Goal: Complete application form: Complete application form

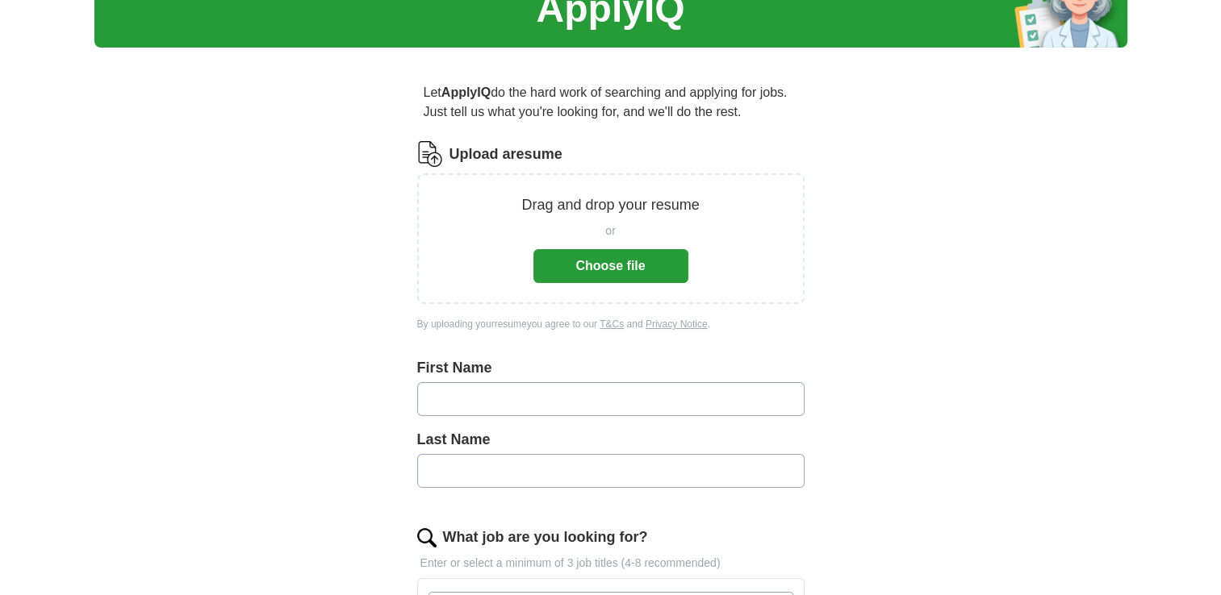
scroll to position [81, 0]
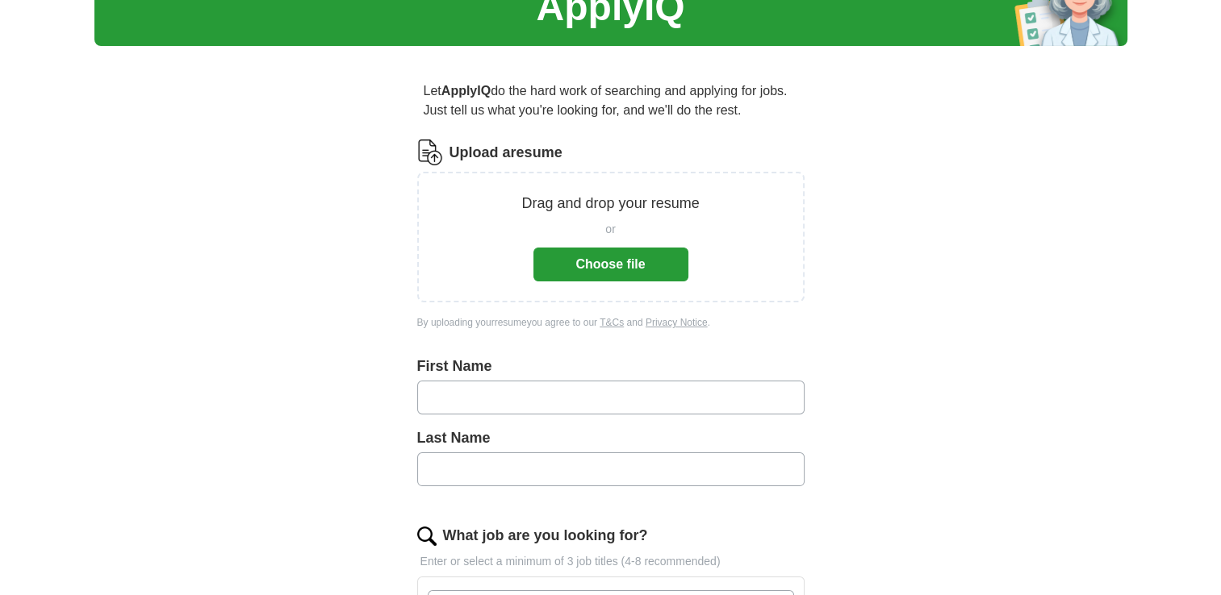
click at [641, 266] on button "Choose file" at bounding box center [610, 265] width 155 height 34
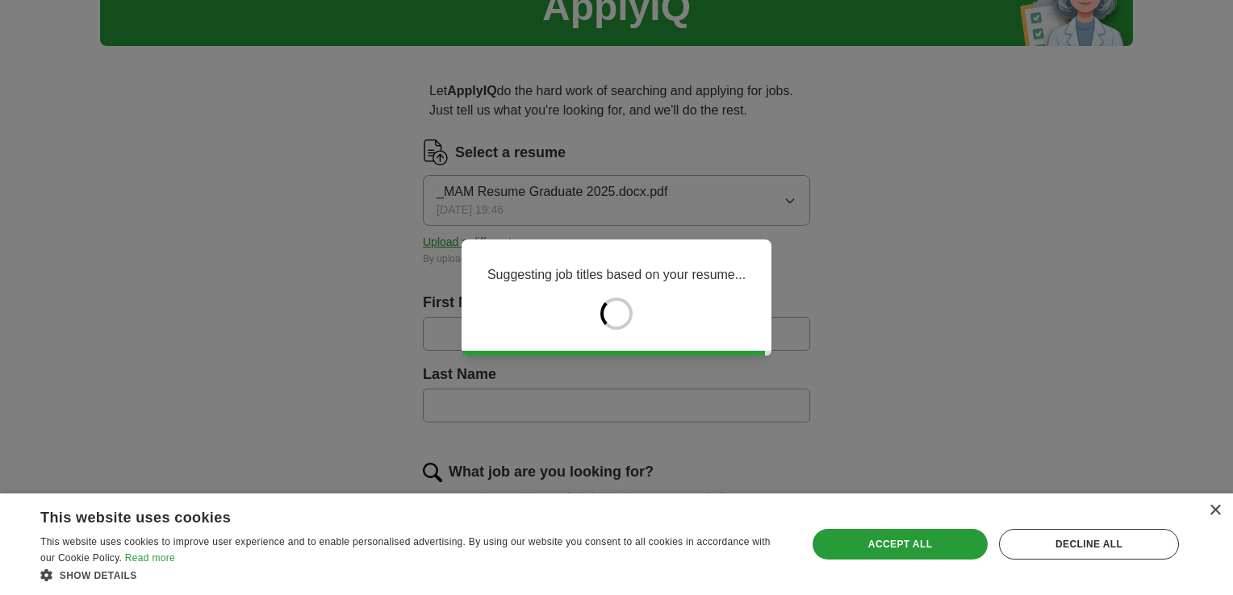
type input "******"
type input "********"
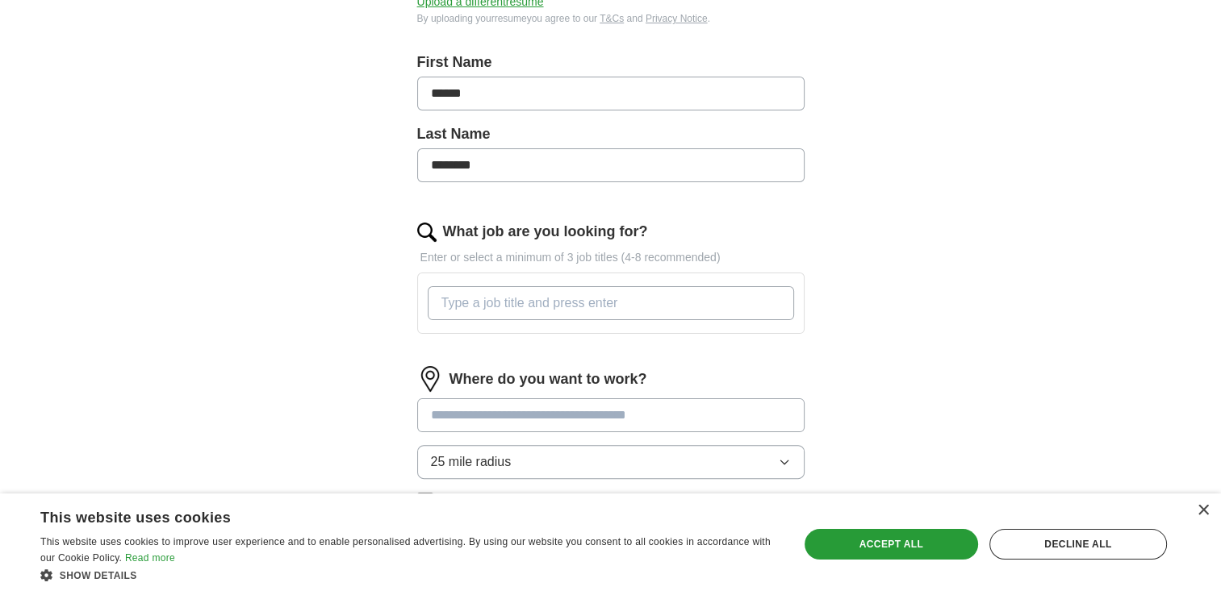
scroll to position [323, 0]
click at [604, 307] on input "What job are you looking for?" at bounding box center [611, 302] width 366 height 34
type input "h"
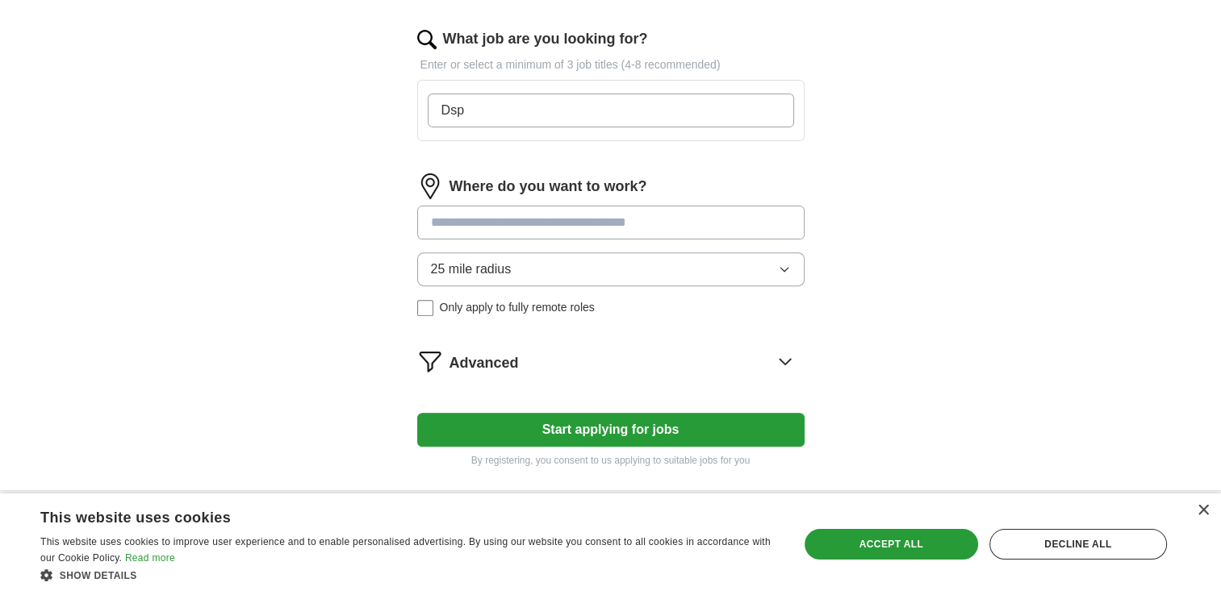
scroll to position [407, 0]
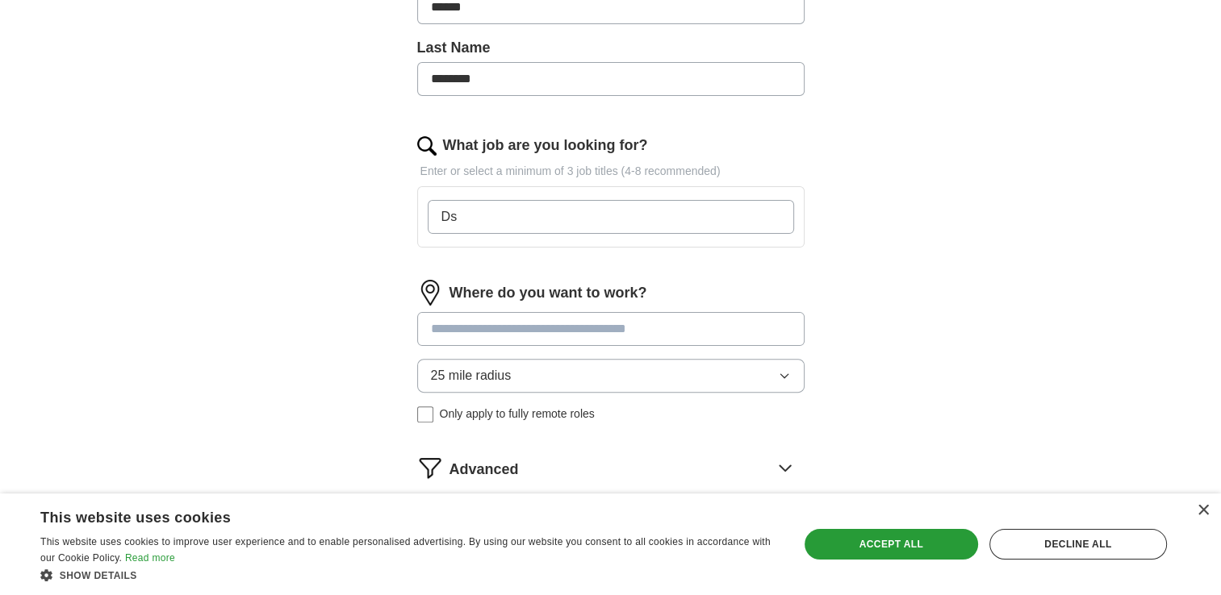
type input "D"
click at [574, 325] on div "Where do you want to work? 25 mile radius Only apply to fully remote roles" at bounding box center [610, 358] width 387 height 156
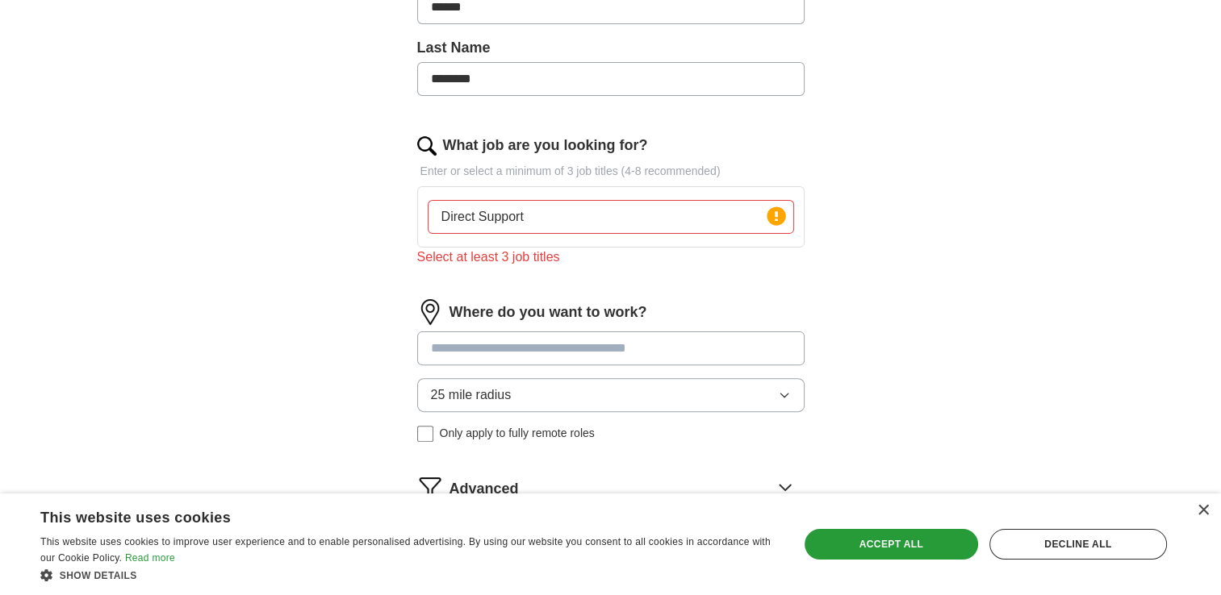
click at [618, 215] on input "Direct Support" at bounding box center [611, 217] width 366 height 34
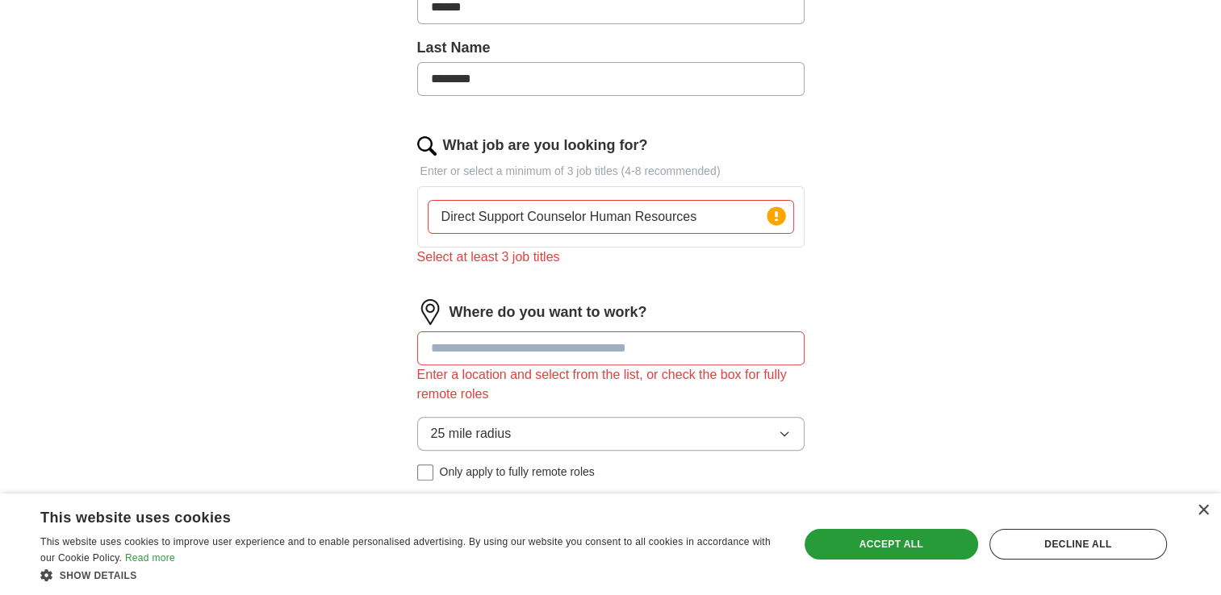
type input "Direct Support Counselor Human Resources"
click at [555, 349] on input at bounding box center [610, 349] width 387 height 34
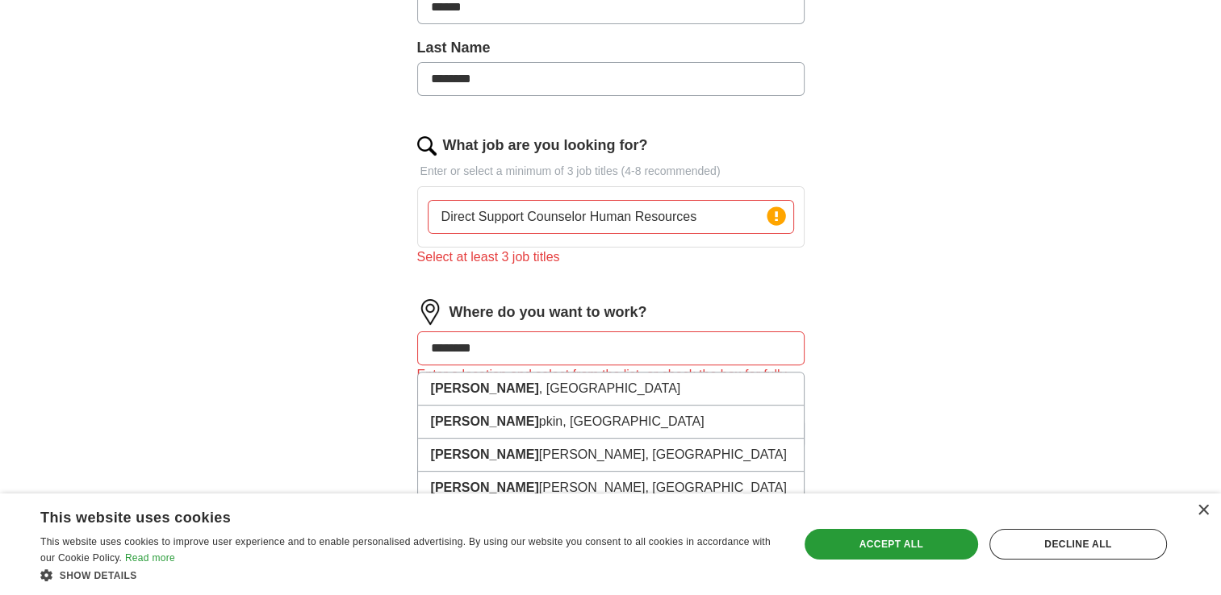
type input "*********"
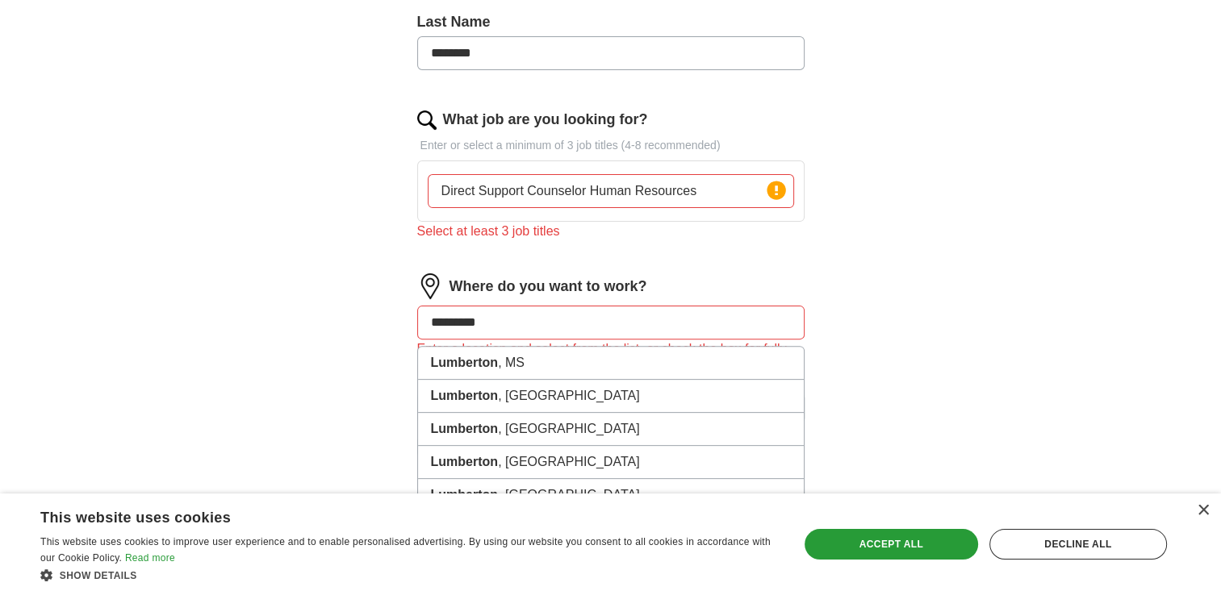
scroll to position [488, 0]
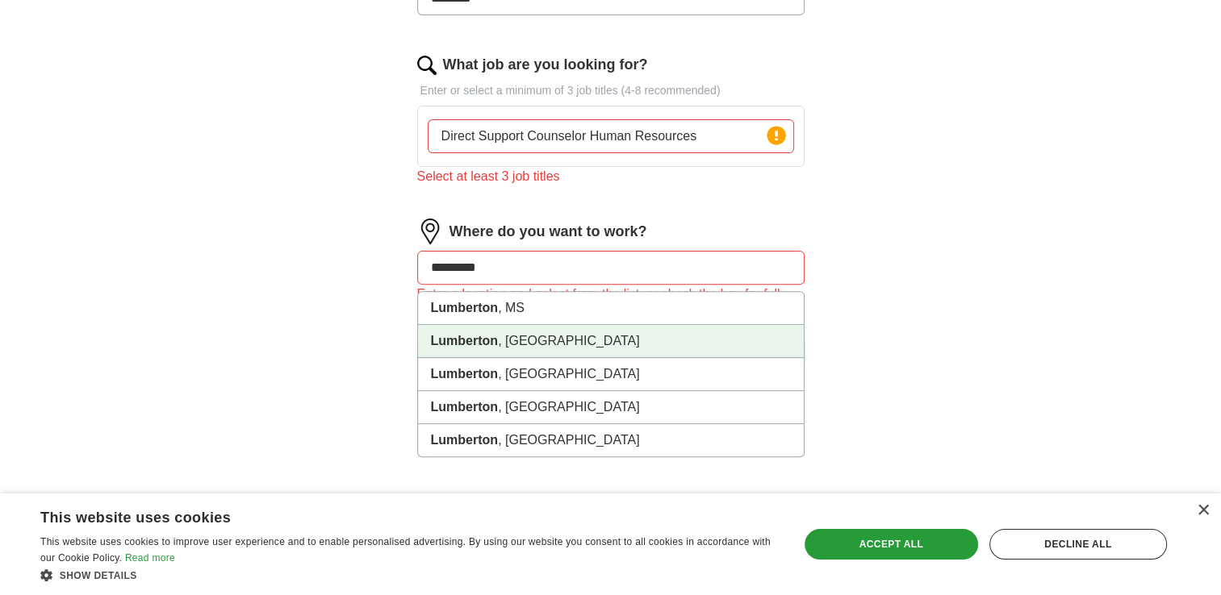
click at [513, 338] on li "[GEOGRAPHIC_DATA] , [GEOGRAPHIC_DATA]" at bounding box center [611, 341] width 386 height 33
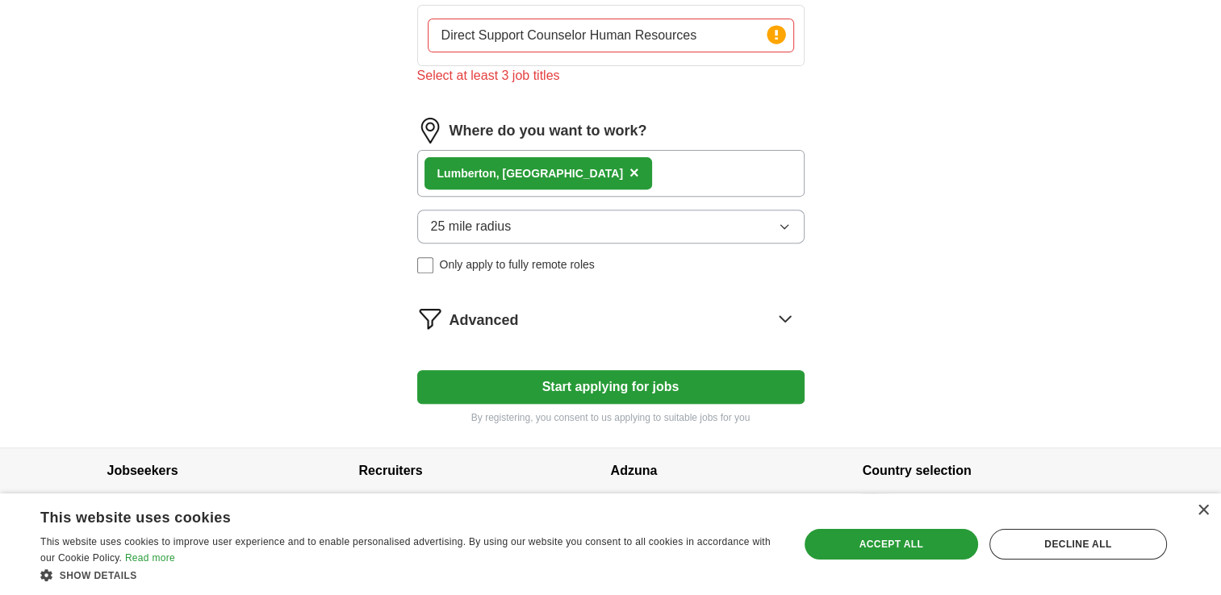
scroll to position [601, 0]
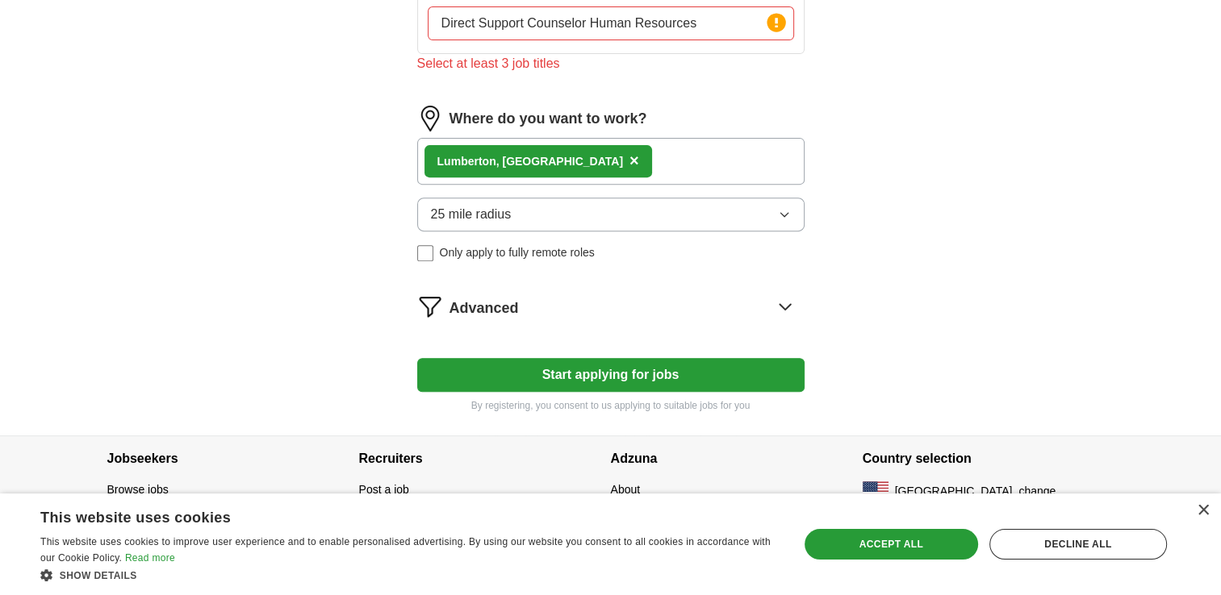
click at [747, 215] on button "25 mile radius" at bounding box center [610, 215] width 387 height 34
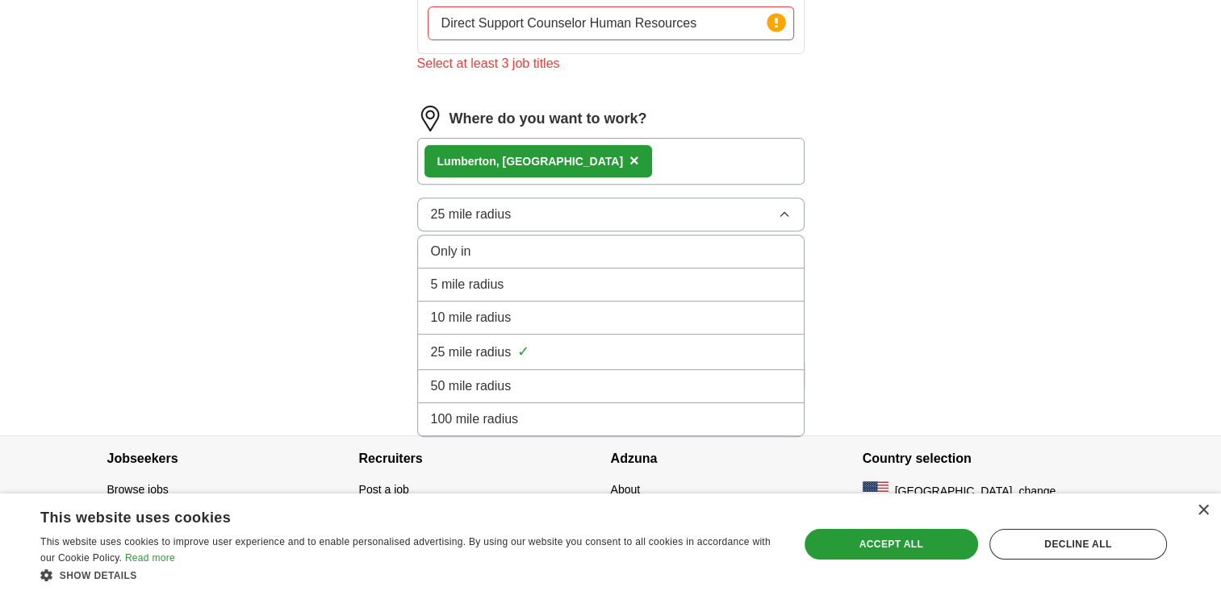
click at [497, 370] on li "50 mile radius" at bounding box center [611, 386] width 386 height 33
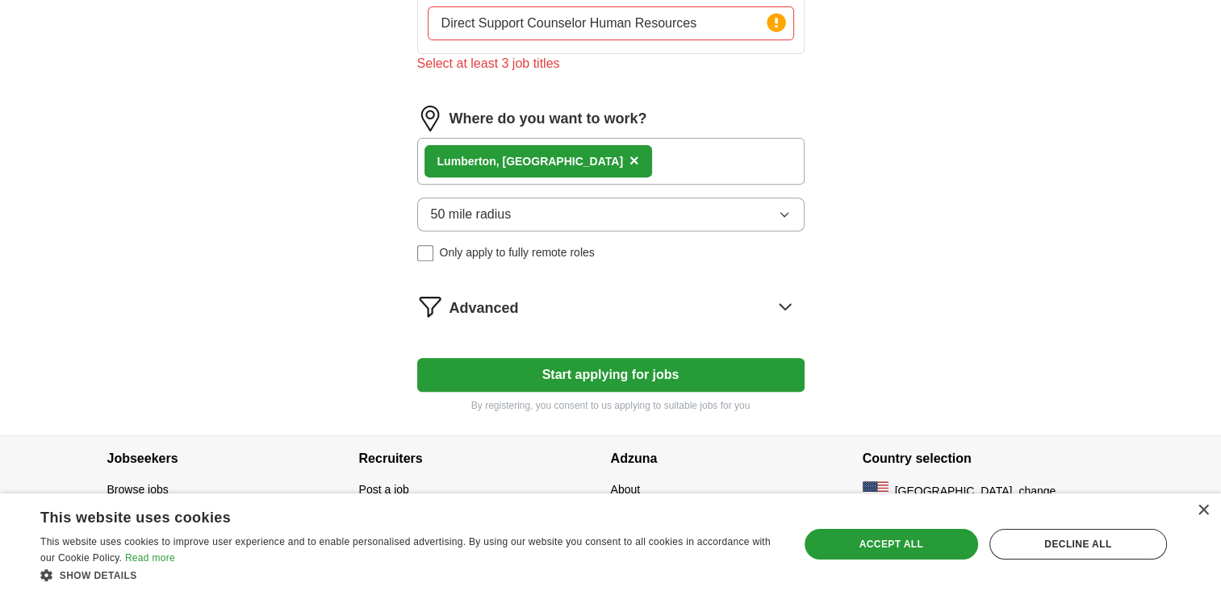
click at [696, 366] on button "Start applying for jobs" at bounding box center [610, 375] width 387 height 34
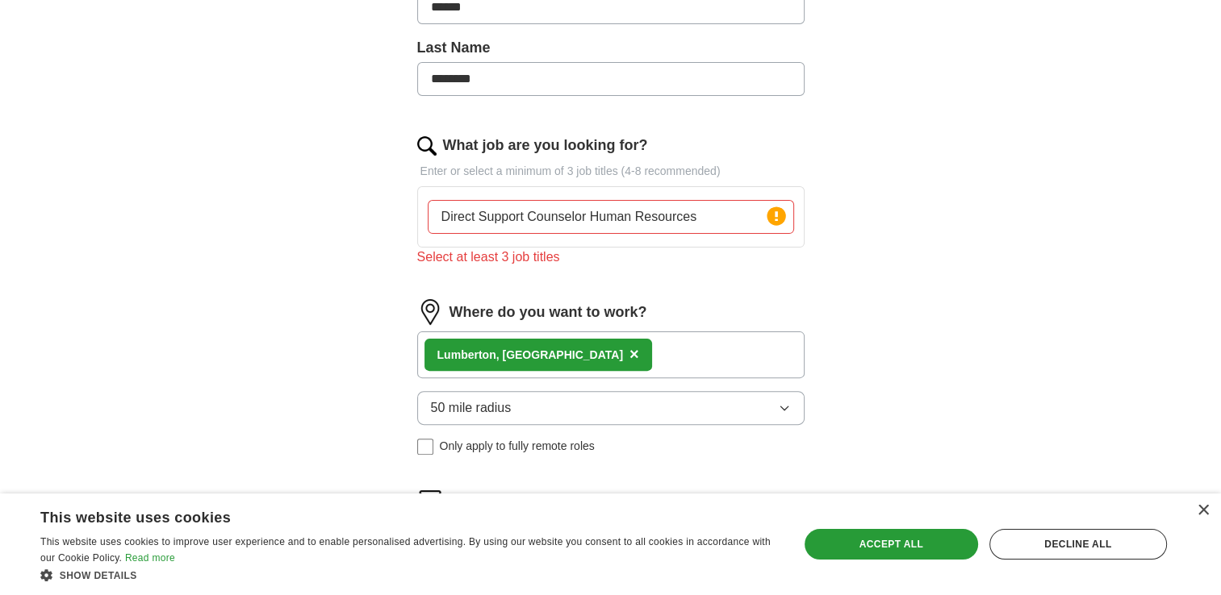
scroll to position [359, 0]
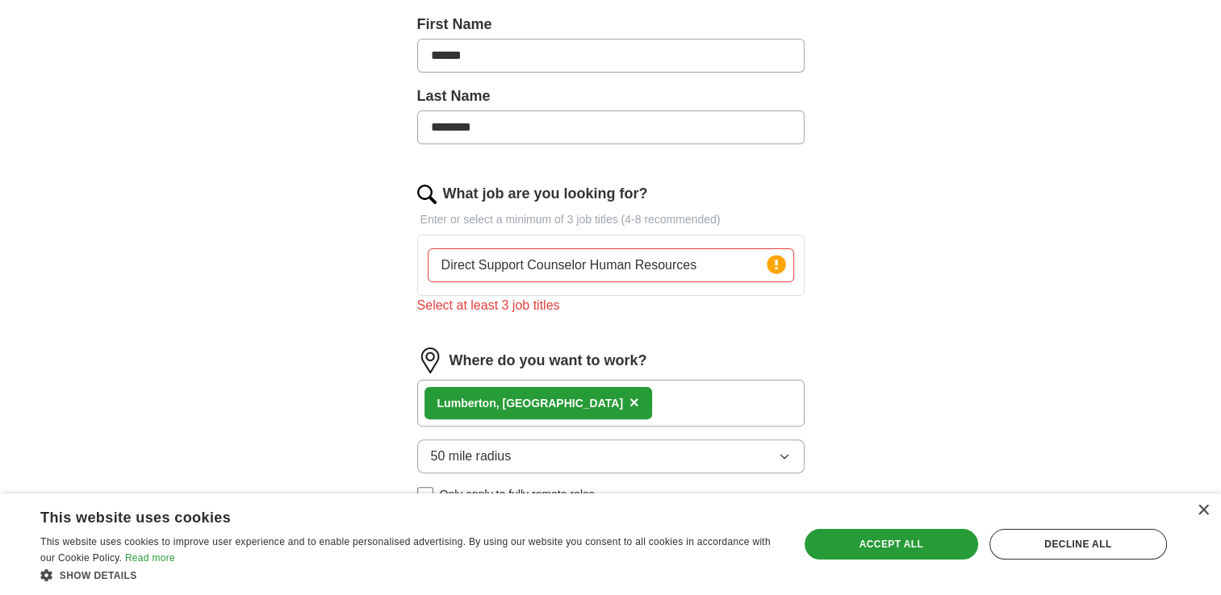
click at [429, 195] on img at bounding box center [426, 194] width 19 height 19
click at [512, 194] on label "What job are you looking for?" at bounding box center [545, 194] width 205 height 22
click at [512, 249] on input "Direct Support Counselor Human Resources" at bounding box center [611, 266] width 366 height 34
click at [777, 261] on icon at bounding box center [776, 265] width 3 height 10
click at [587, 266] on input "Direct Support Counselor Human Resources" at bounding box center [611, 266] width 366 height 34
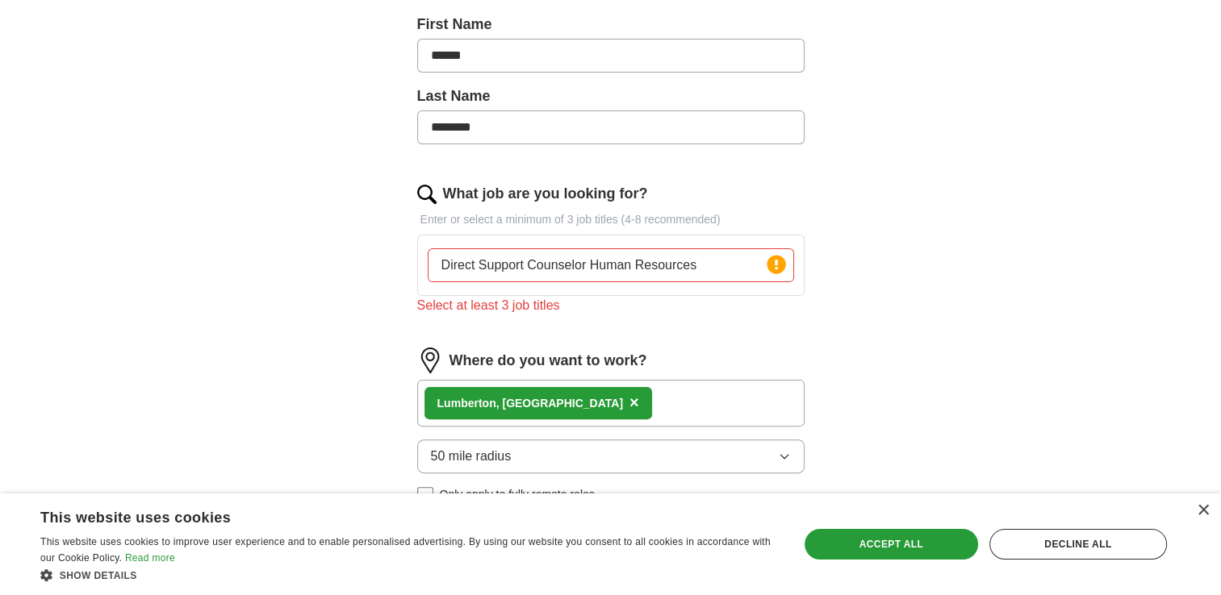
click at [524, 269] on input "Direct Support Counselor Human Resources" at bounding box center [611, 266] width 366 height 34
click at [591, 261] on input "Direct Support, Counselor Human Resources" at bounding box center [611, 266] width 366 height 34
drag, startPoint x: 955, startPoint y: 256, endPoint x: 946, endPoint y: 261, distance: 10.8
click at [955, 255] on div "ApplyIQ Let ApplyIQ do the hard work of searching and applying for jobs. Just t…" at bounding box center [610, 220] width 1033 height 1060
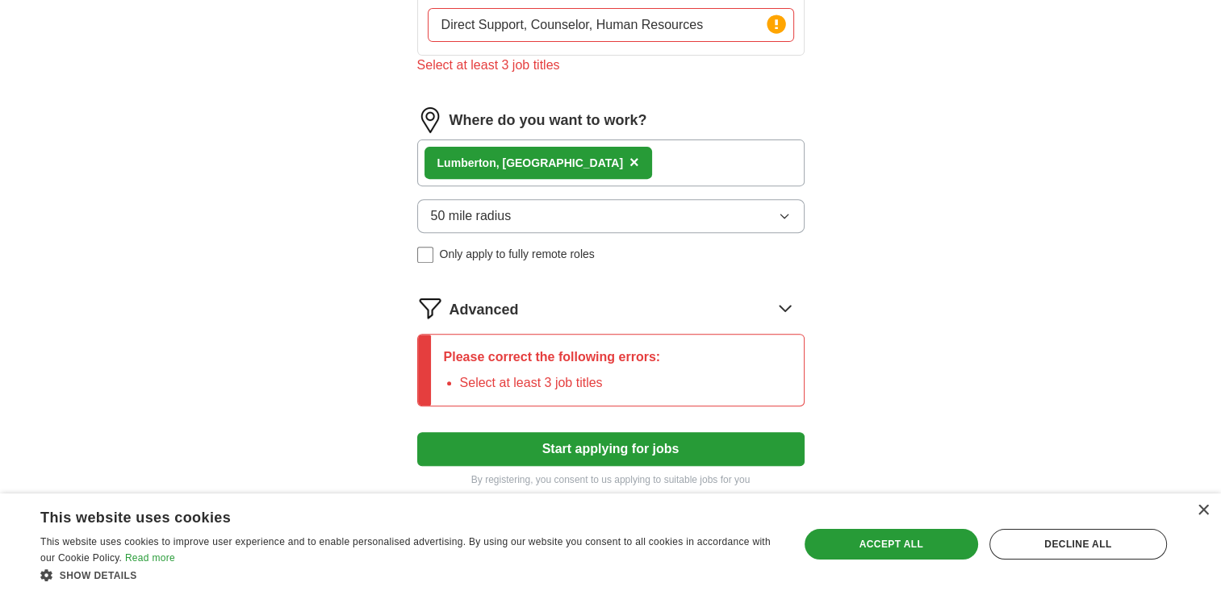
scroll to position [601, 0]
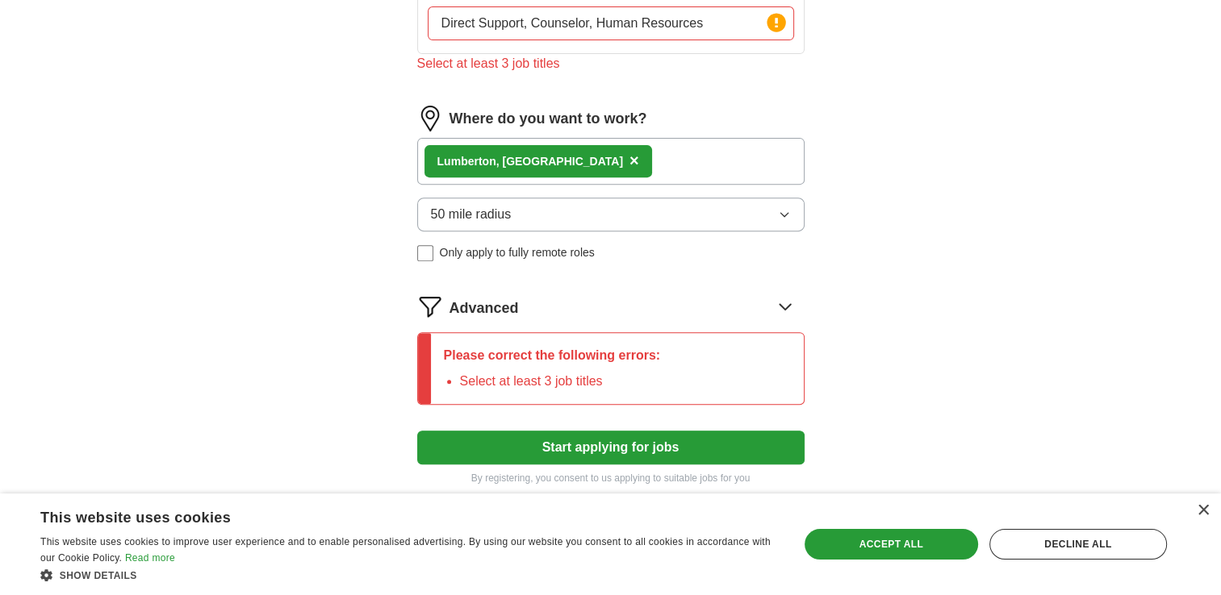
click at [563, 443] on button "Start applying for jobs" at bounding box center [610, 448] width 387 height 34
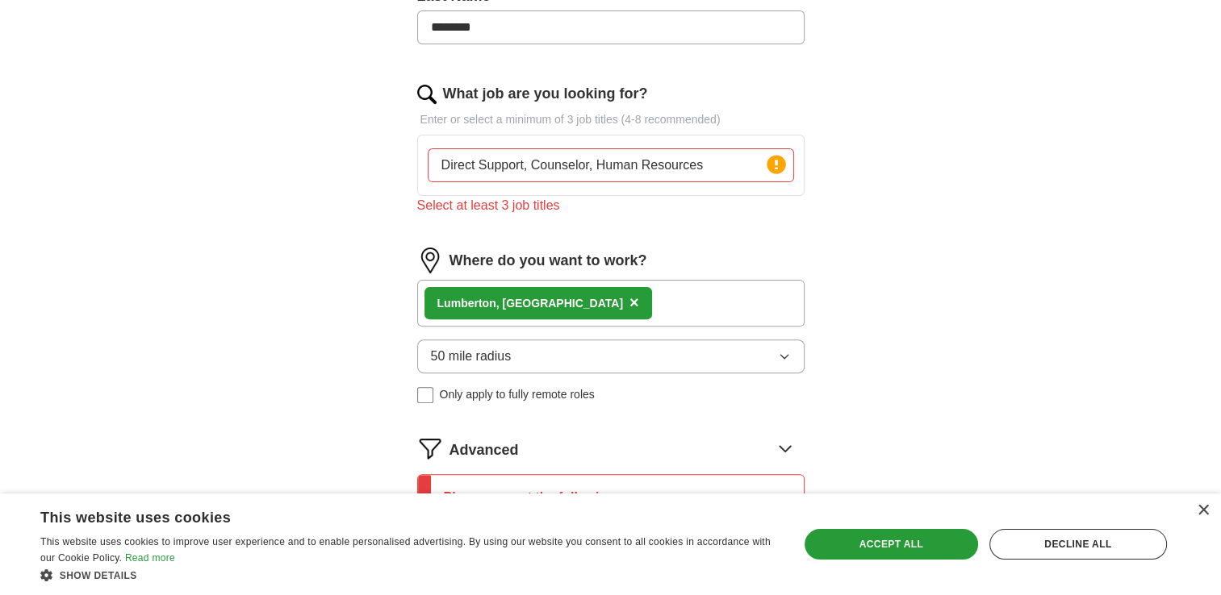
scroll to position [440, 0]
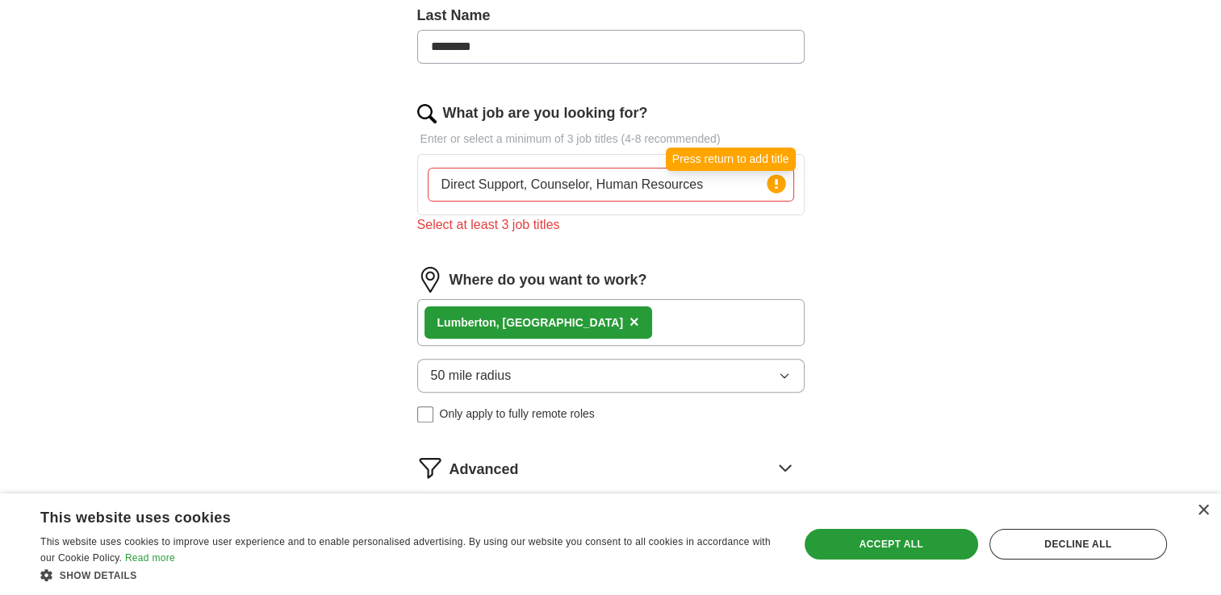
click at [778, 182] on circle at bounding box center [776, 183] width 19 height 19
click at [778, 180] on circle at bounding box center [776, 183] width 19 height 19
click at [774, 177] on circle at bounding box center [776, 183] width 19 height 19
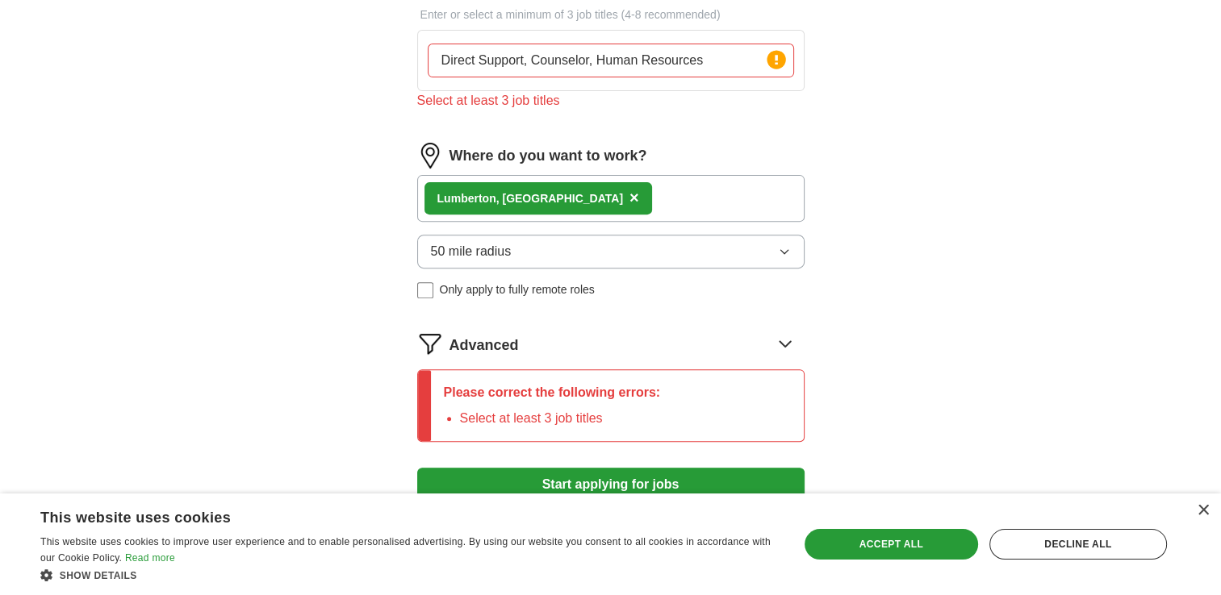
scroll to position [565, 0]
click at [668, 57] on input "Direct Support, Counselor, Human Resources" at bounding box center [611, 60] width 366 height 34
click at [708, 55] on input "Direct Support, Counselor, Human Resources" at bounding box center [611, 60] width 366 height 34
click at [702, 66] on input "Direct Support, Counselor, Human Resources" at bounding box center [611, 60] width 366 height 34
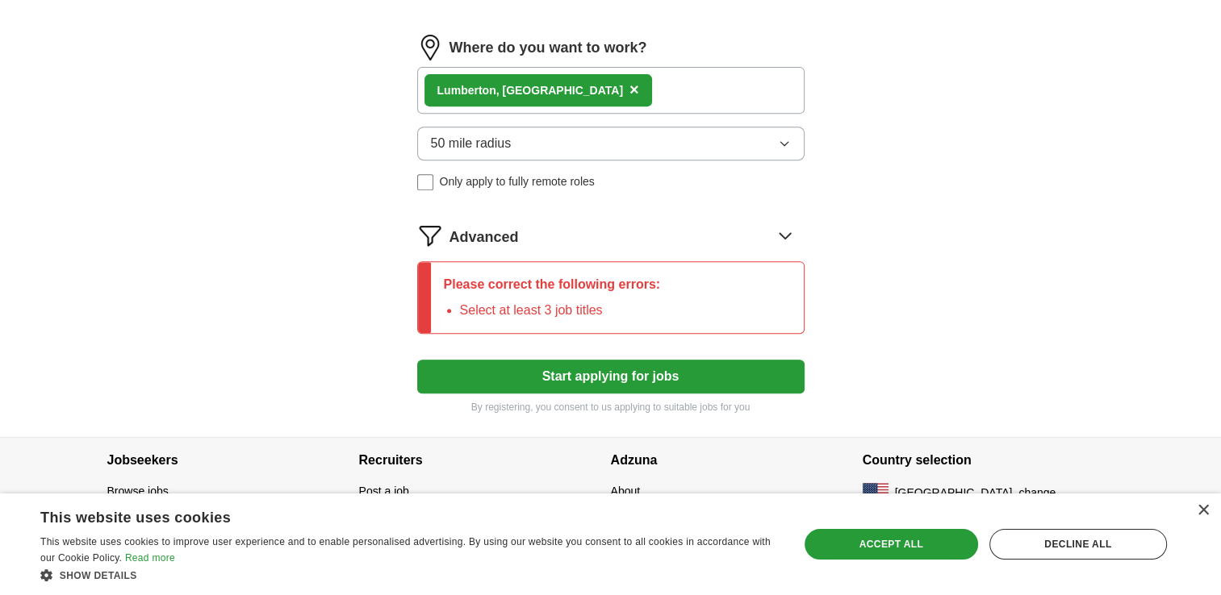
scroll to position [674, 0]
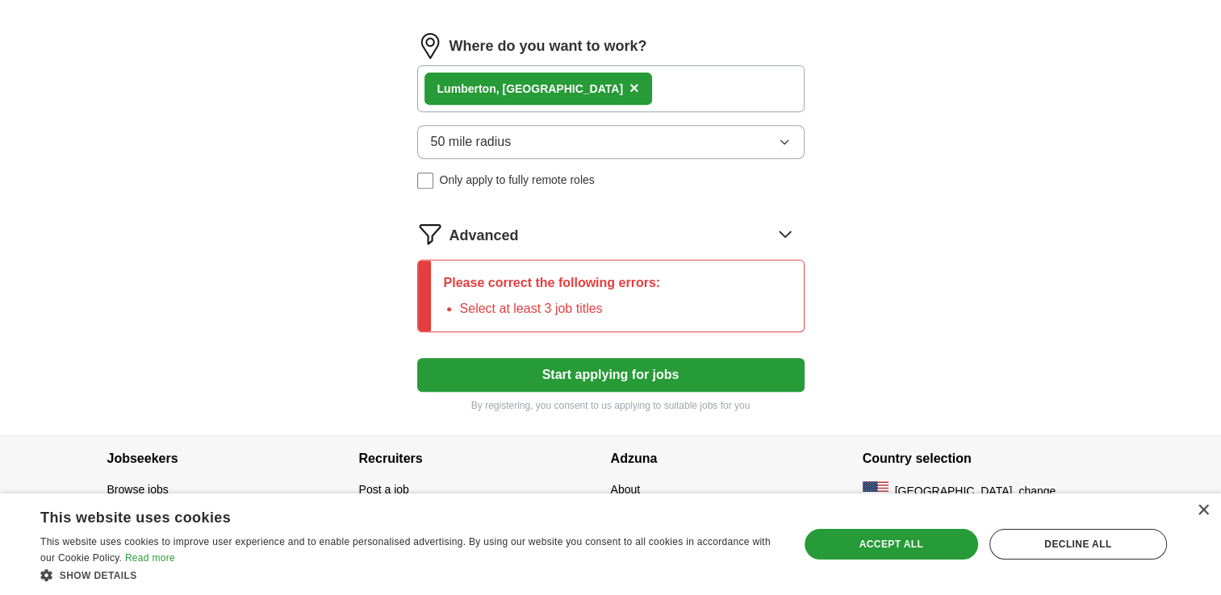
type input "Direct Support, Counselor, Human Resources, Adim"
click at [730, 363] on button "Start applying for jobs" at bounding box center [610, 375] width 387 height 34
click at [780, 232] on icon at bounding box center [785, 234] width 26 height 26
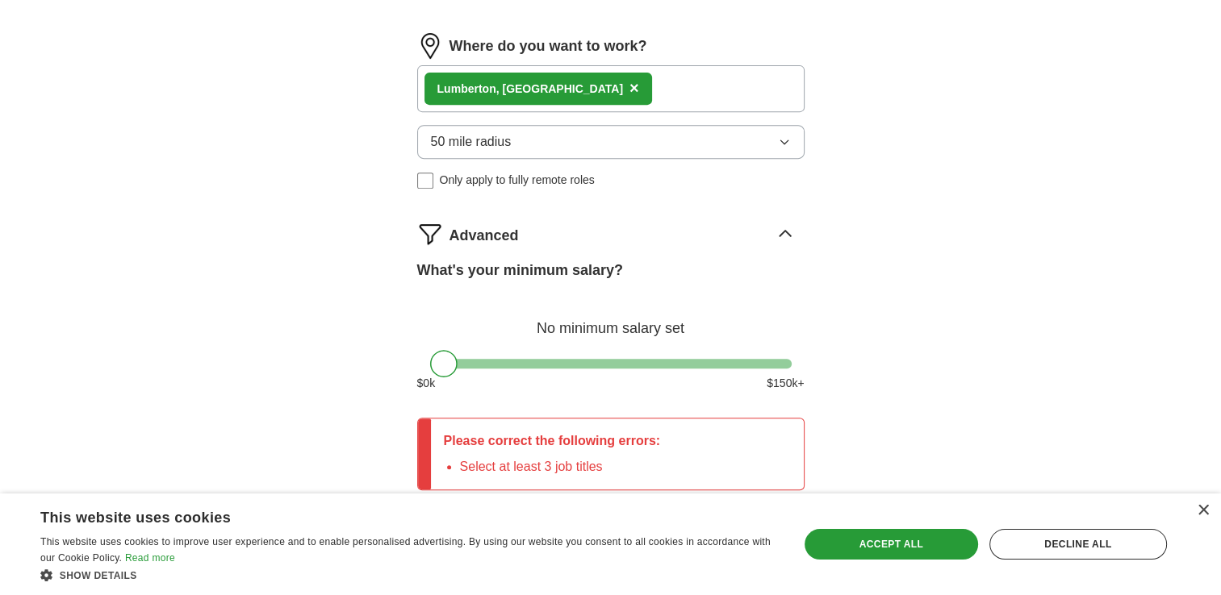
drag, startPoint x: 897, startPoint y: 282, endPoint x: 880, endPoint y: 278, distance: 17.2
click at [772, 235] on icon at bounding box center [785, 234] width 26 height 26
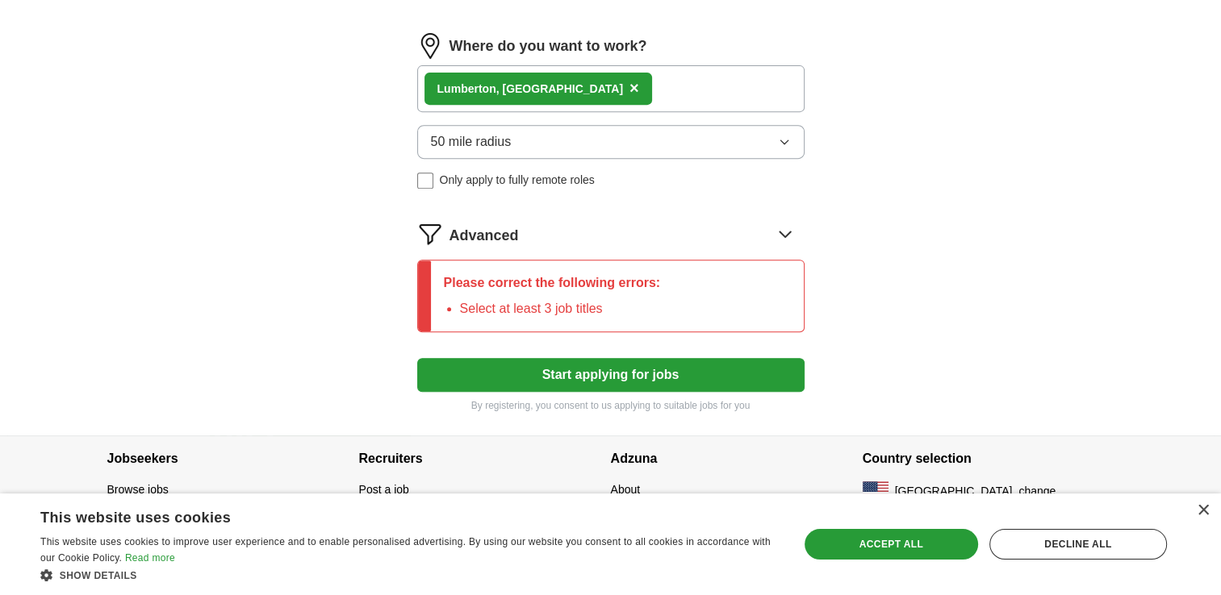
click at [675, 373] on button "Start applying for jobs" at bounding box center [610, 375] width 387 height 34
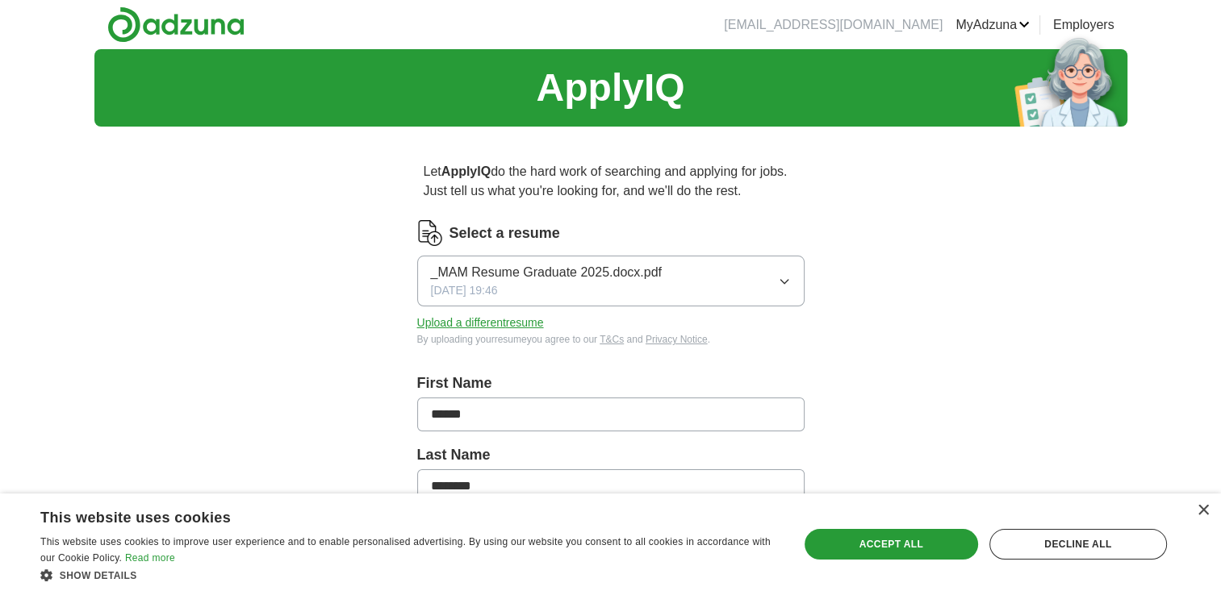
scroll to position [0, 0]
